Goal: Information Seeking & Learning: Learn about a topic

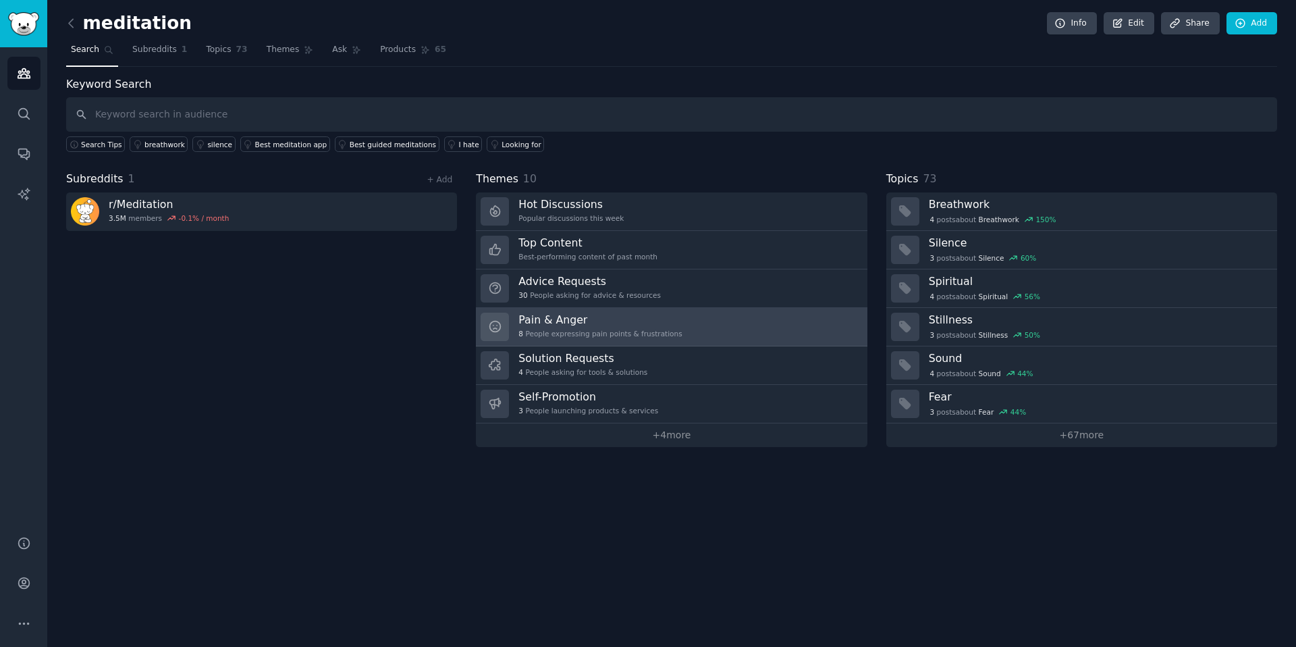
click at [585, 334] on div "8 People expressing pain points & frustrations" at bounding box center [599, 333] width 163 height 9
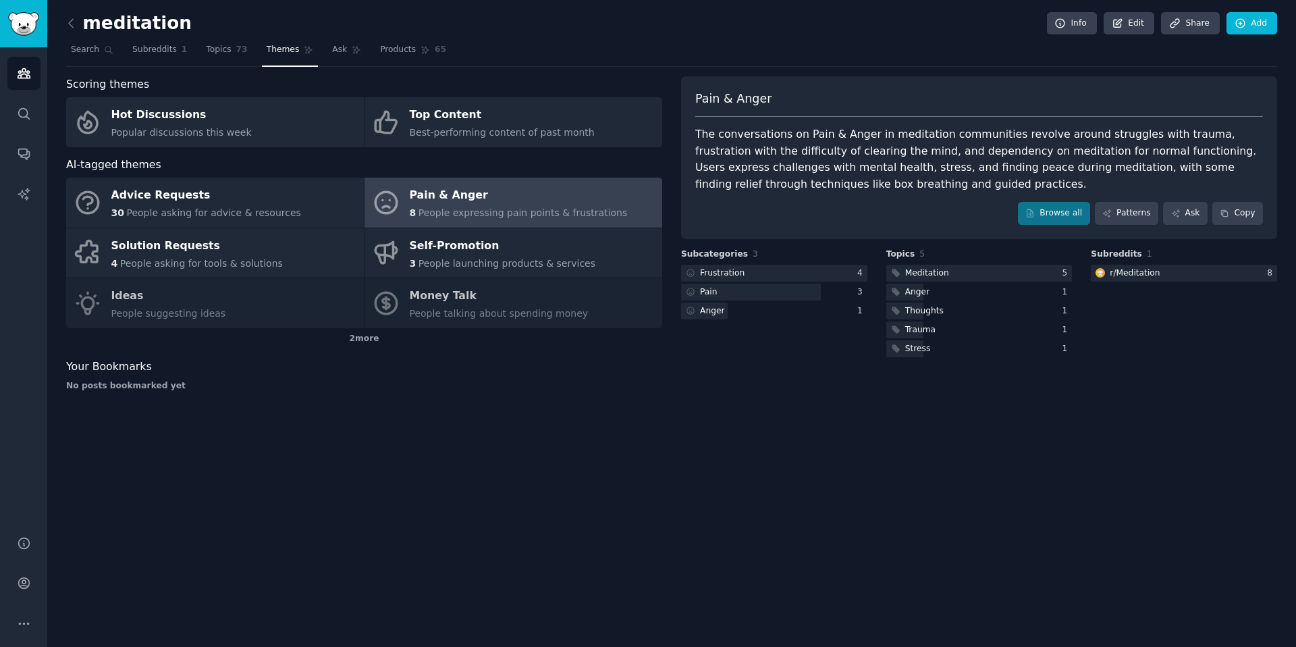
click at [1136, 370] on div "Pain & Anger The conversations on Pain & Anger in meditation communities revolv…" at bounding box center [979, 238] width 596 height 325
click at [751, 268] on div at bounding box center [774, 273] width 186 height 17
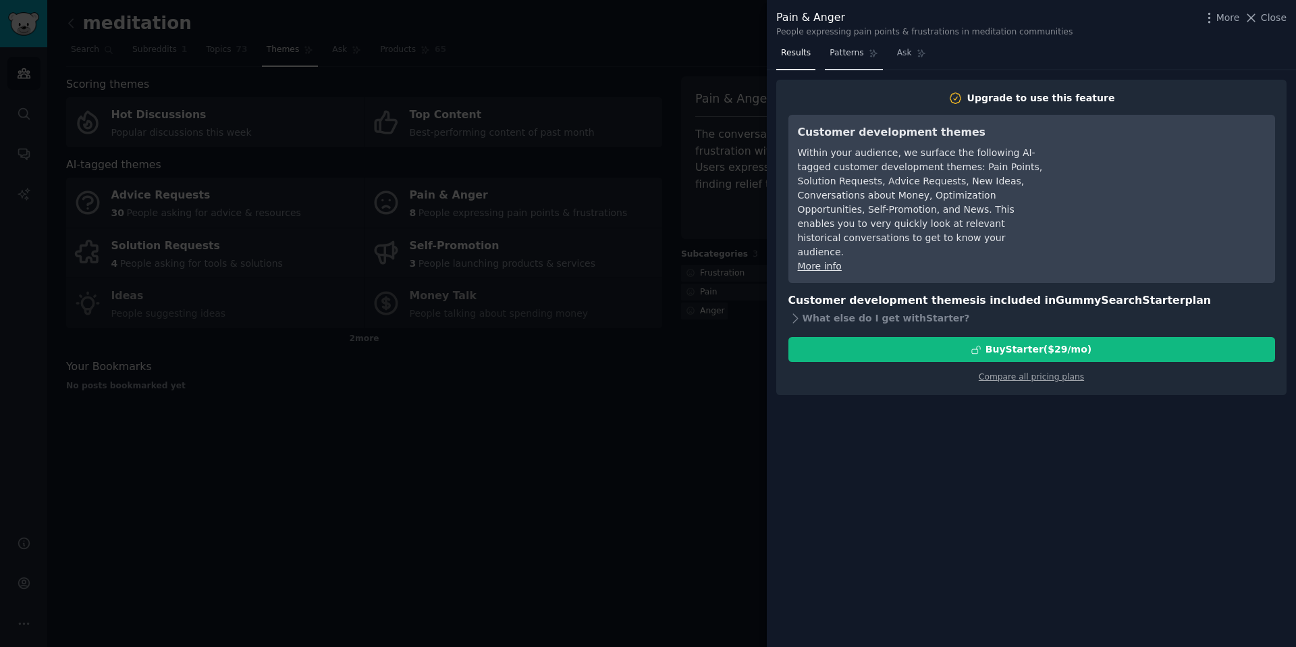
click at [873, 58] on link "Patterns" at bounding box center [853, 57] width 57 height 28
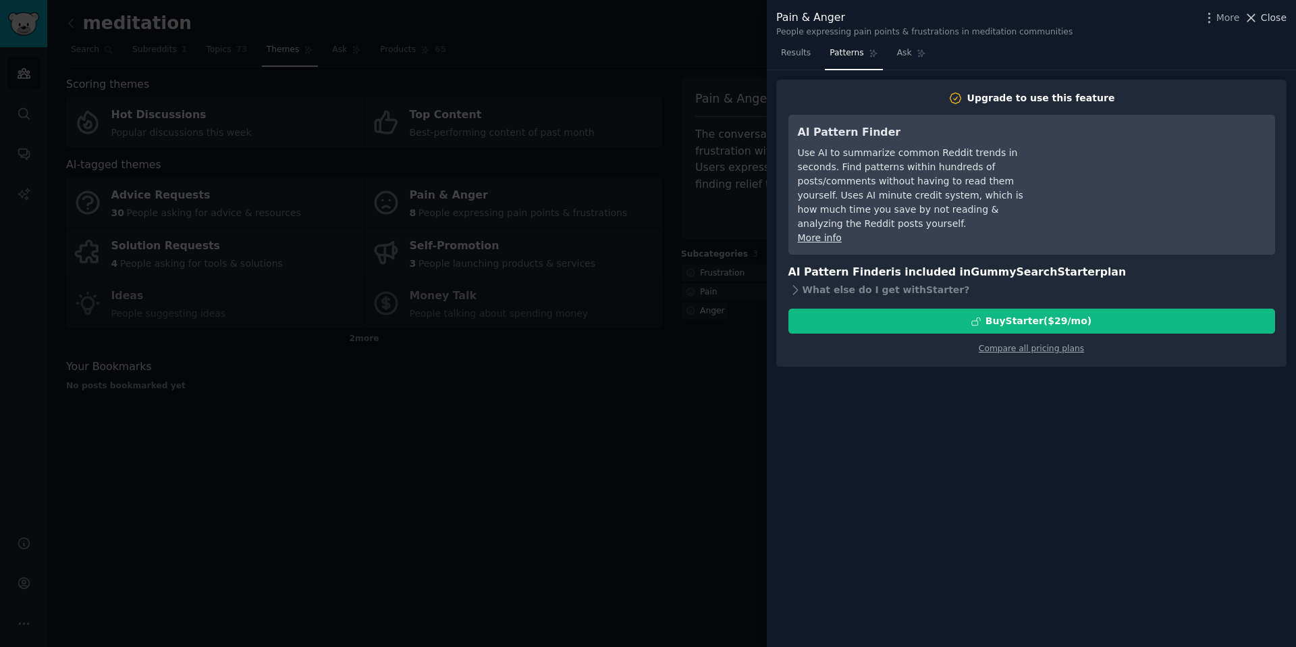
click at [1277, 23] on span "Close" at bounding box center [1274, 18] width 26 height 14
